Goal: Information Seeking & Learning: Learn about a topic

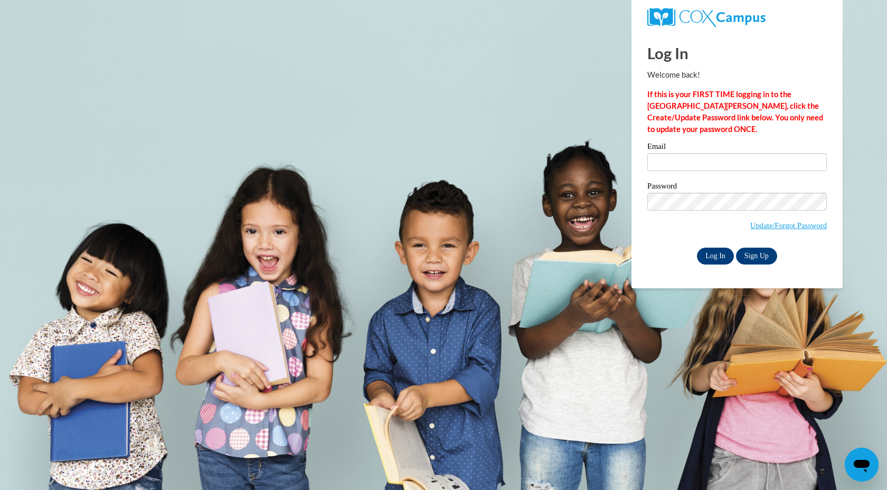
type input "mingram@pearlk12.com"
click at [716, 254] on input "Log In" at bounding box center [715, 256] width 37 height 17
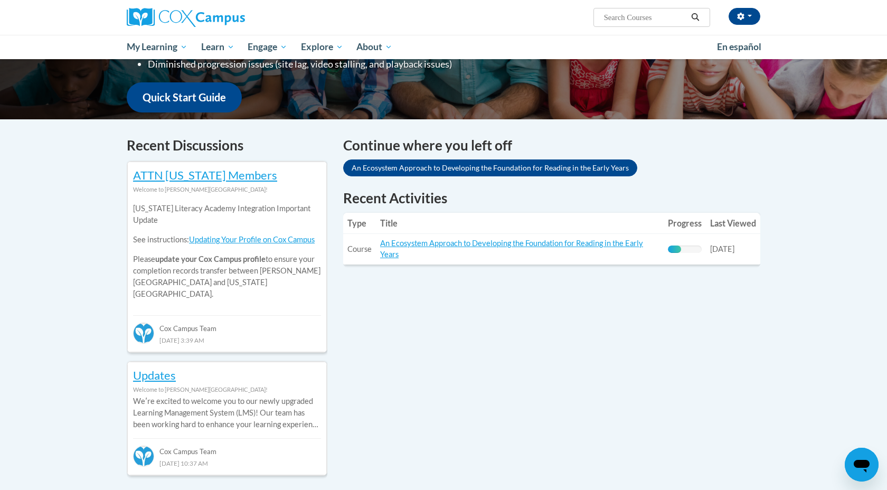
scroll to position [255, 0]
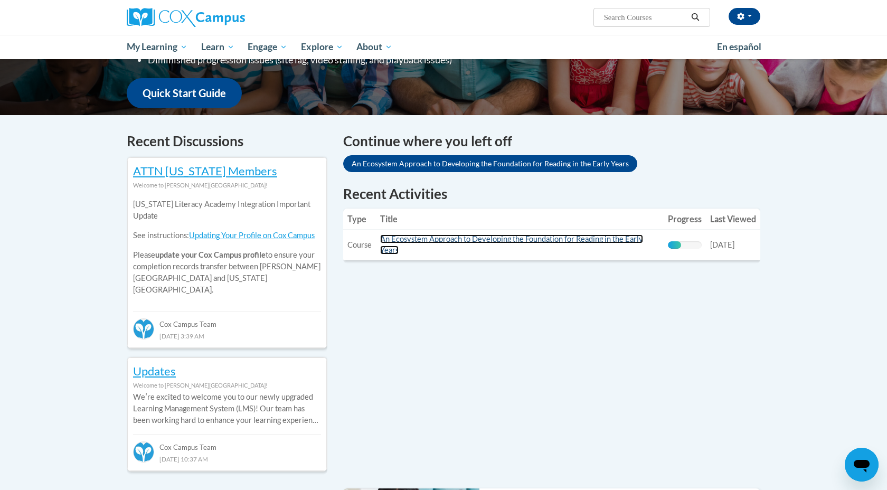
click at [443, 238] on link "An Ecosystem Approach to Developing the Foundation for Reading in the Early Yea…" at bounding box center [511, 244] width 263 height 20
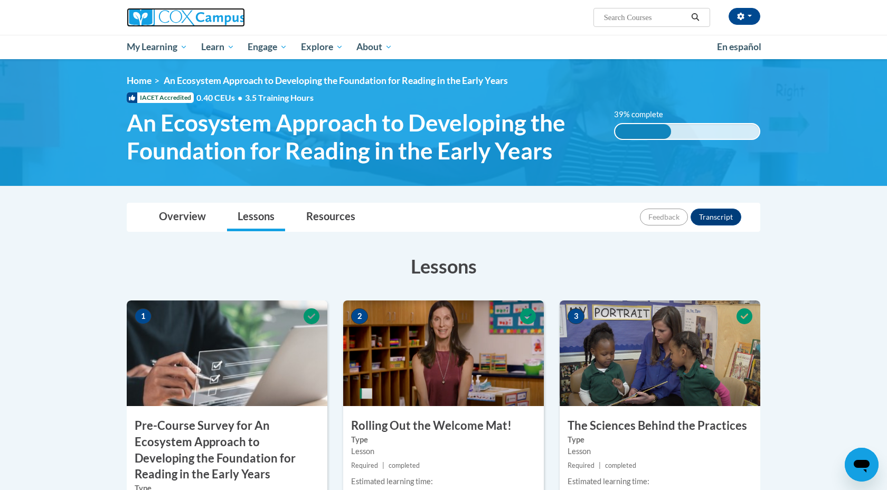
click at [170, 14] on img at bounding box center [186, 17] width 118 height 19
